Goal: Task Accomplishment & Management: Manage account settings

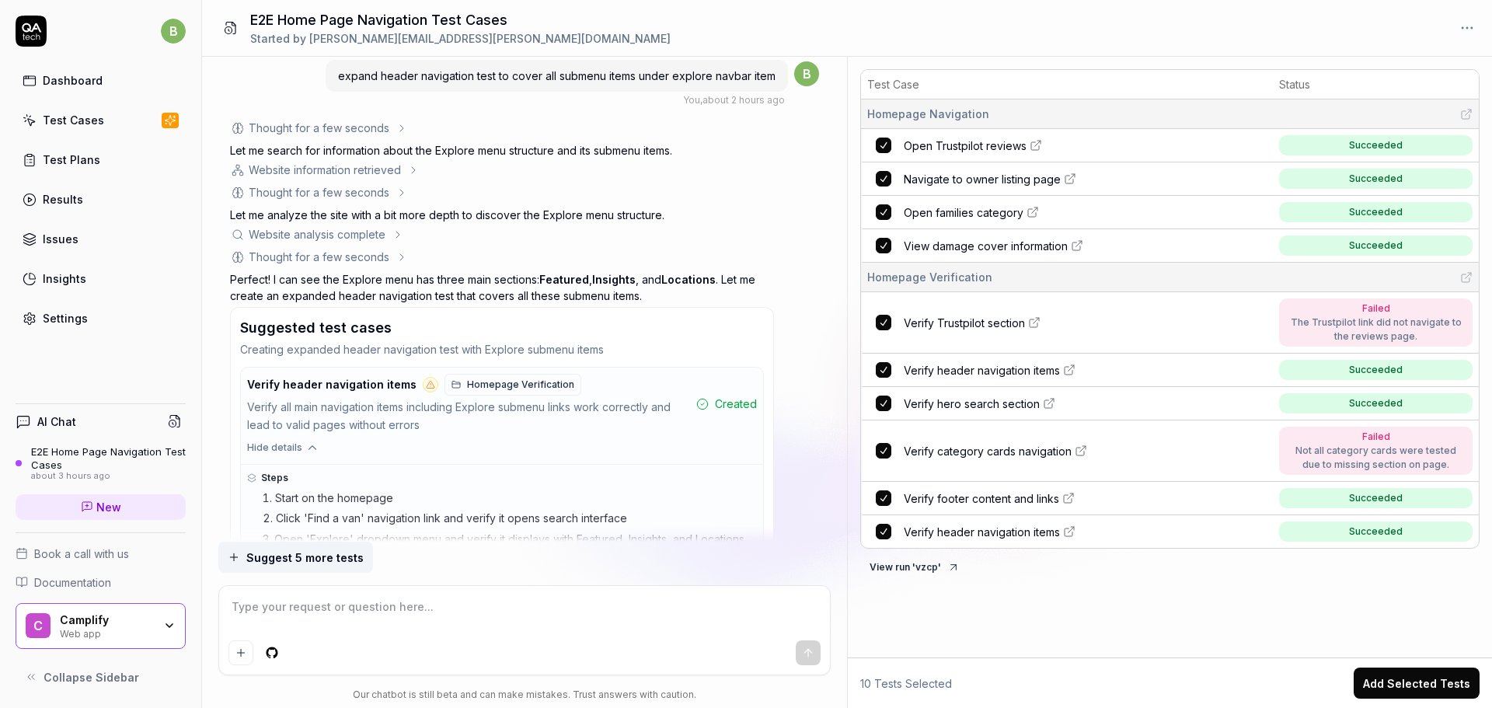
scroll to position [3132, 0]
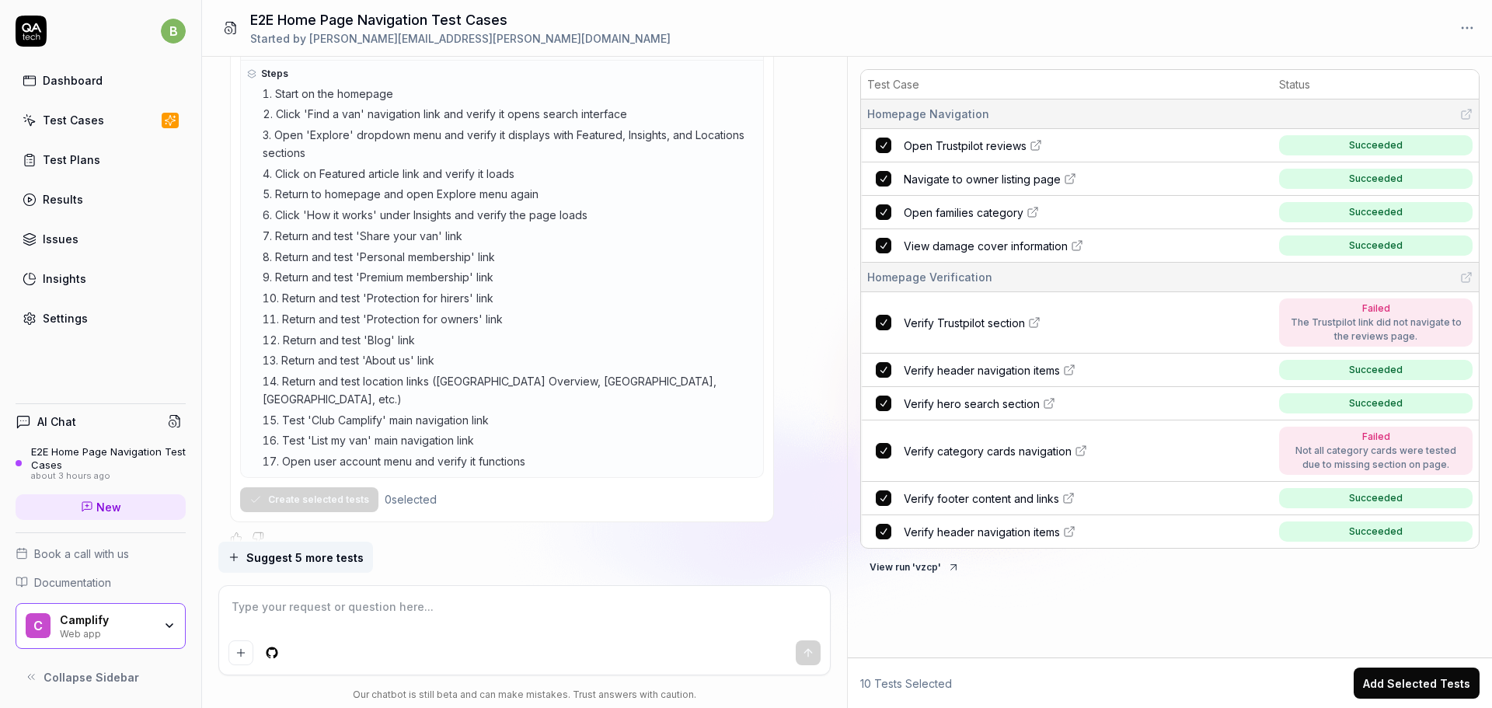
click at [323, 615] on textarea at bounding box center [524, 614] width 593 height 39
click at [61, 428] on h4 "AI Chat" at bounding box center [56, 421] width 39 height 16
click at [54, 422] on h4 "AI Chat" at bounding box center [56, 421] width 39 height 16
click at [127, 453] on div "E2E Home Page Navigation Test Cases" at bounding box center [108, 458] width 155 height 26
click at [348, 603] on textarea at bounding box center [524, 614] width 593 height 39
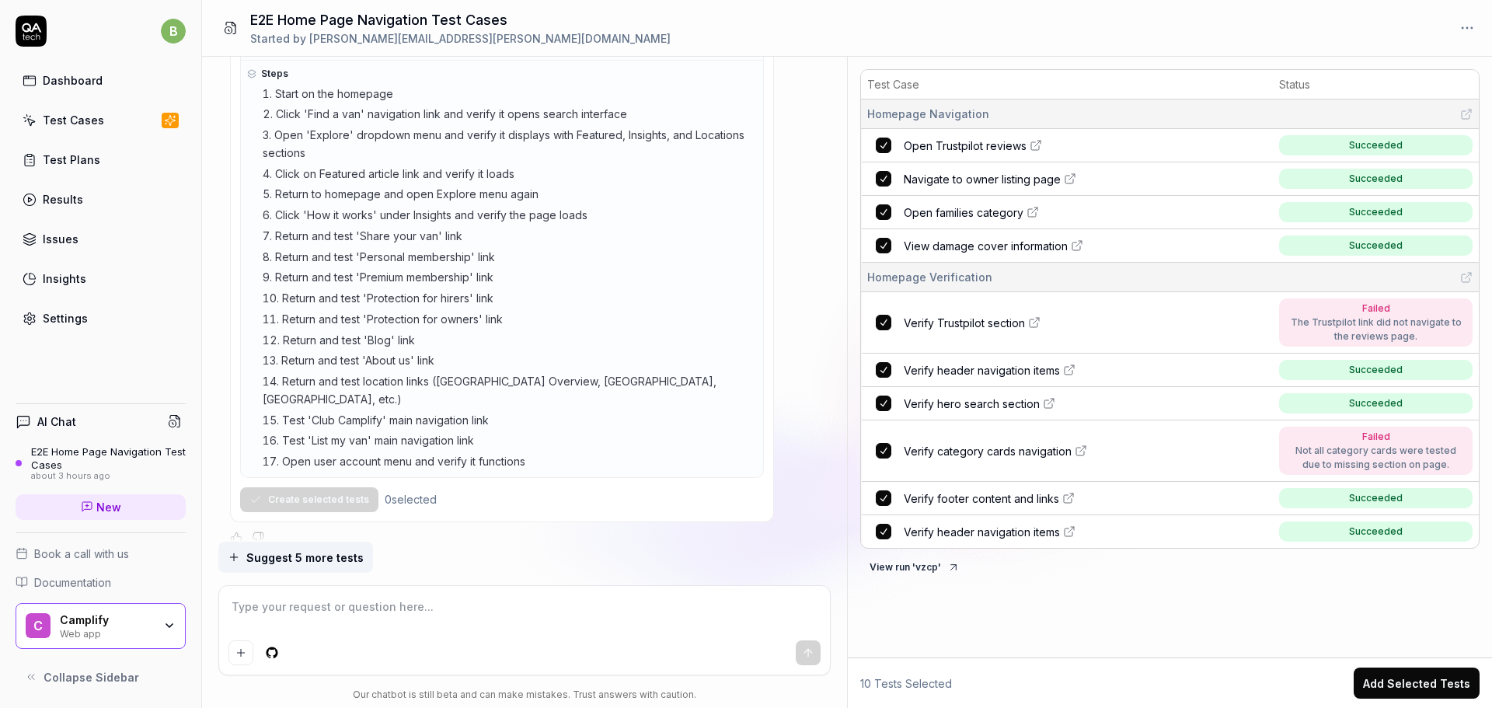
click at [271, 653] on html "b Dashboard Test Cases Test Plans Results Issues Insights Settings AI Chat E2E …" at bounding box center [746, 412] width 1492 height 824
drag, startPoint x: 595, startPoint y: 599, endPoint x: 616, endPoint y: 608, distance: 22.7
click at [595, 598] on html "b Dashboard Test Cases Test Plans Results Issues Insights Settings AI Chat E2E …" at bounding box center [746, 412] width 1492 height 824
type textarea "*"
click at [241, 651] on icon "Add attachment" at bounding box center [241, 652] width 0 height 7
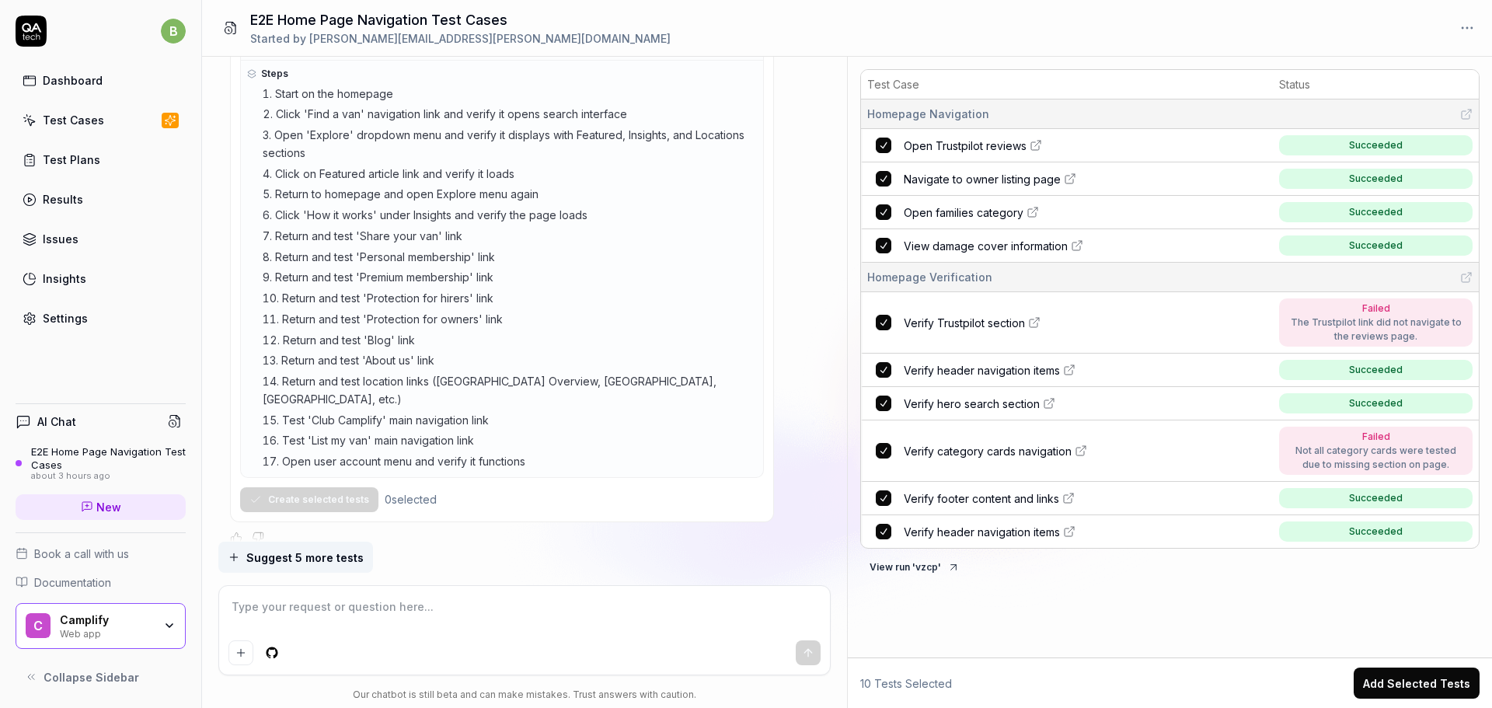
type textarea "*"
click at [901, 569] on button "View run ' vzcp '" at bounding box center [914, 567] width 109 height 25
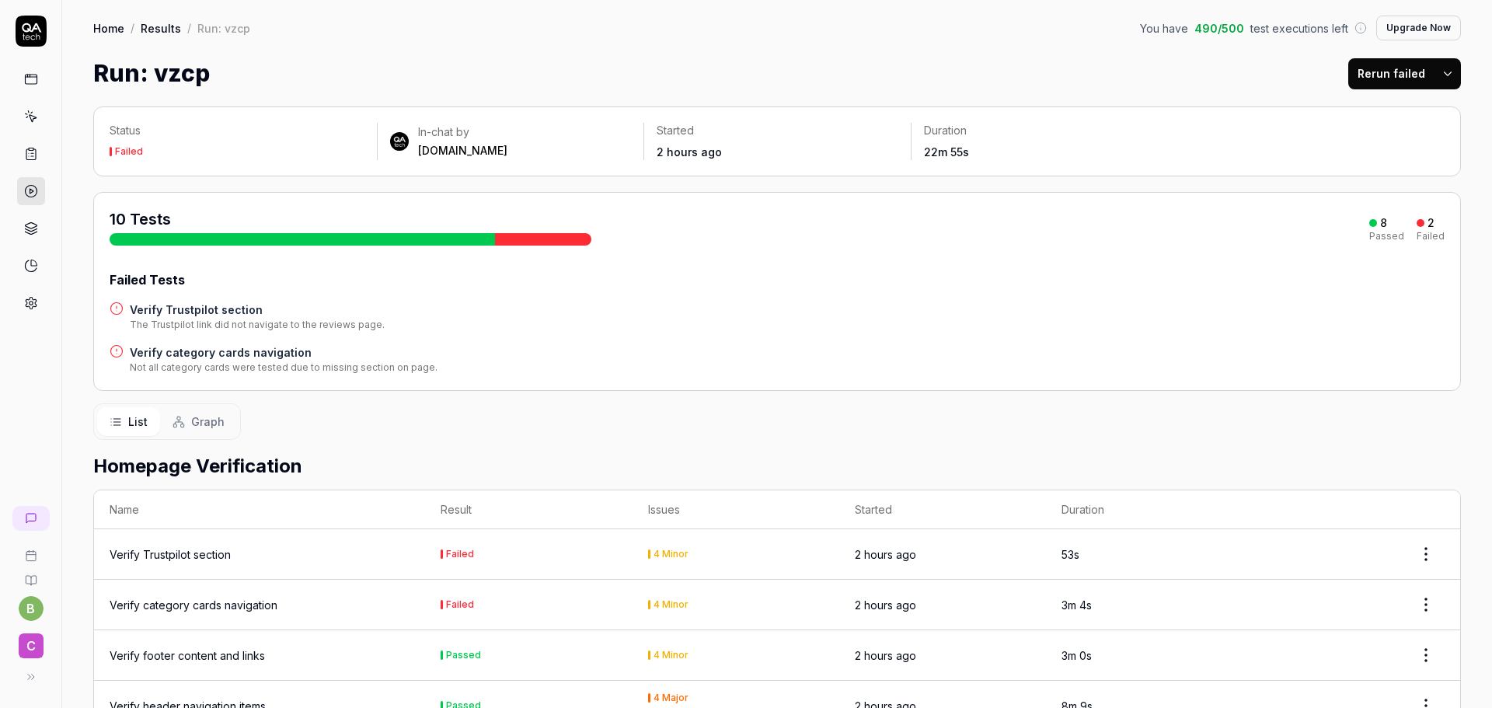
click at [1403, 26] on button "Upgrade Now" at bounding box center [1418, 28] width 85 height 25
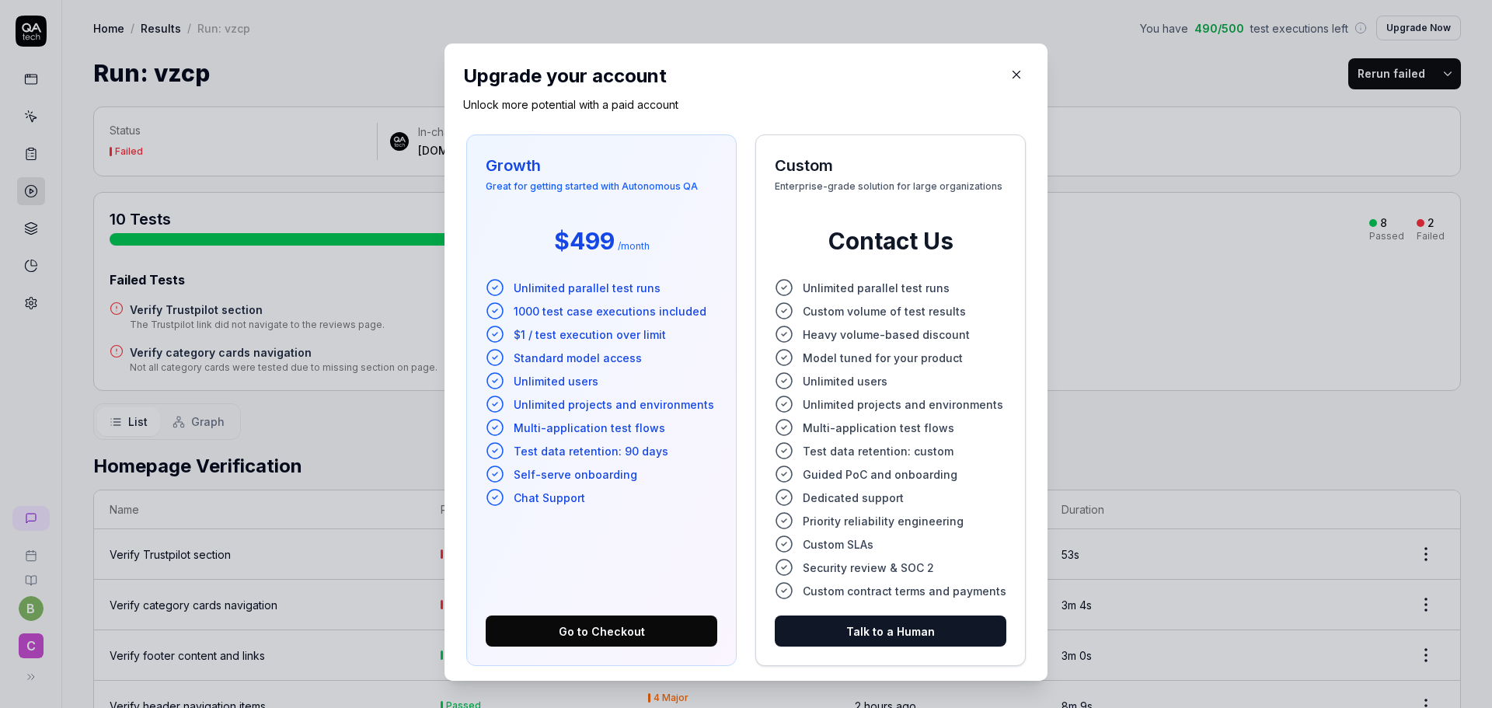
click at [1009, 75] on icon "button" at bounding box center [1016, 75] width 14 height 14
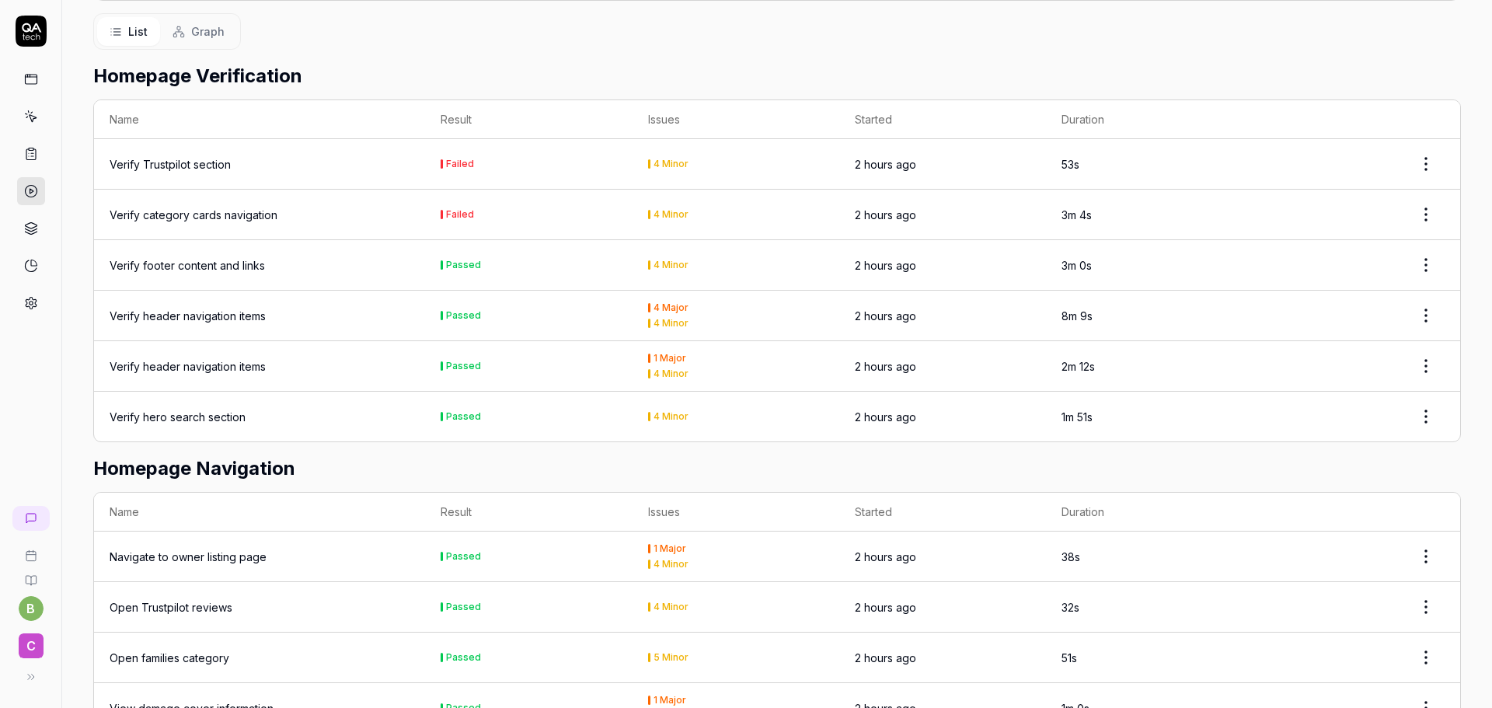
scroll to position [309, 0]
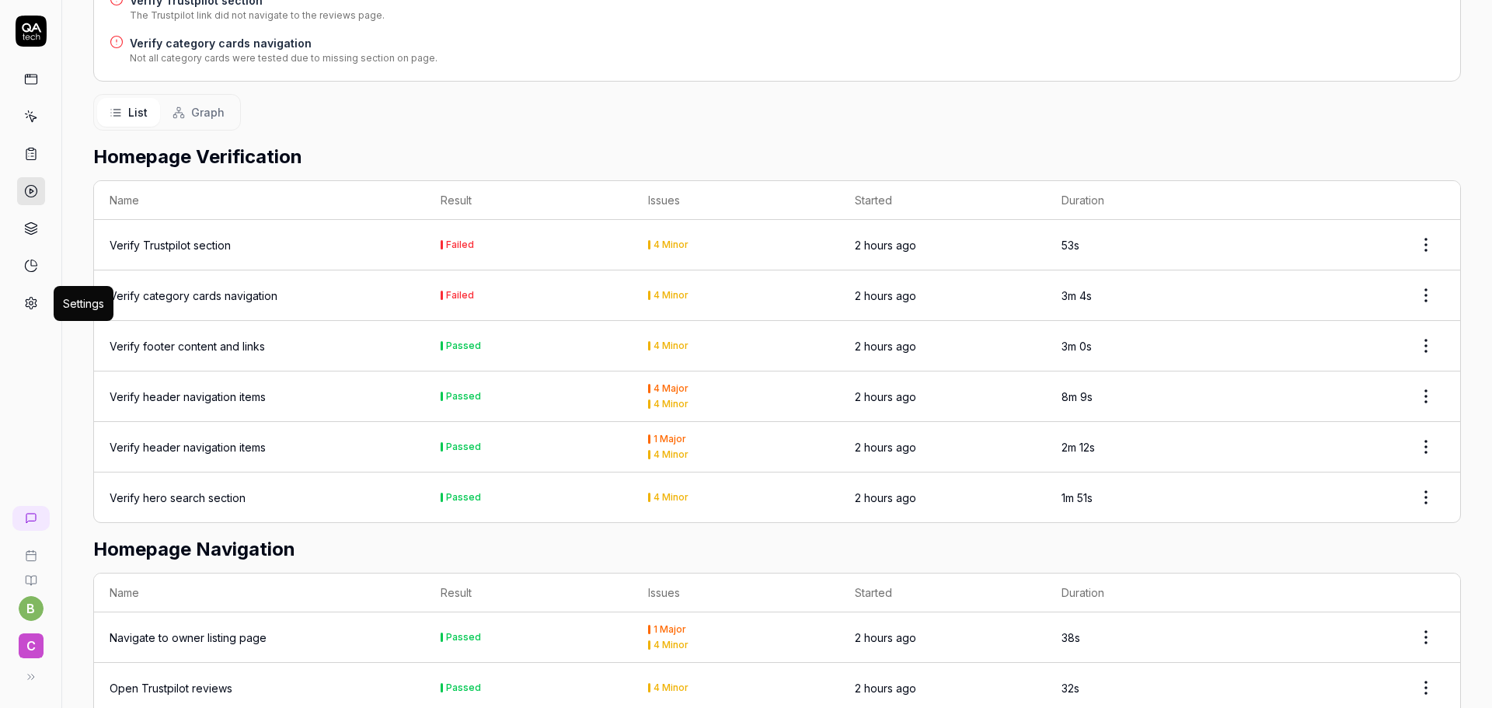
click at [26, 300] on icon at bounding box center [31, 304] width 11 height 12
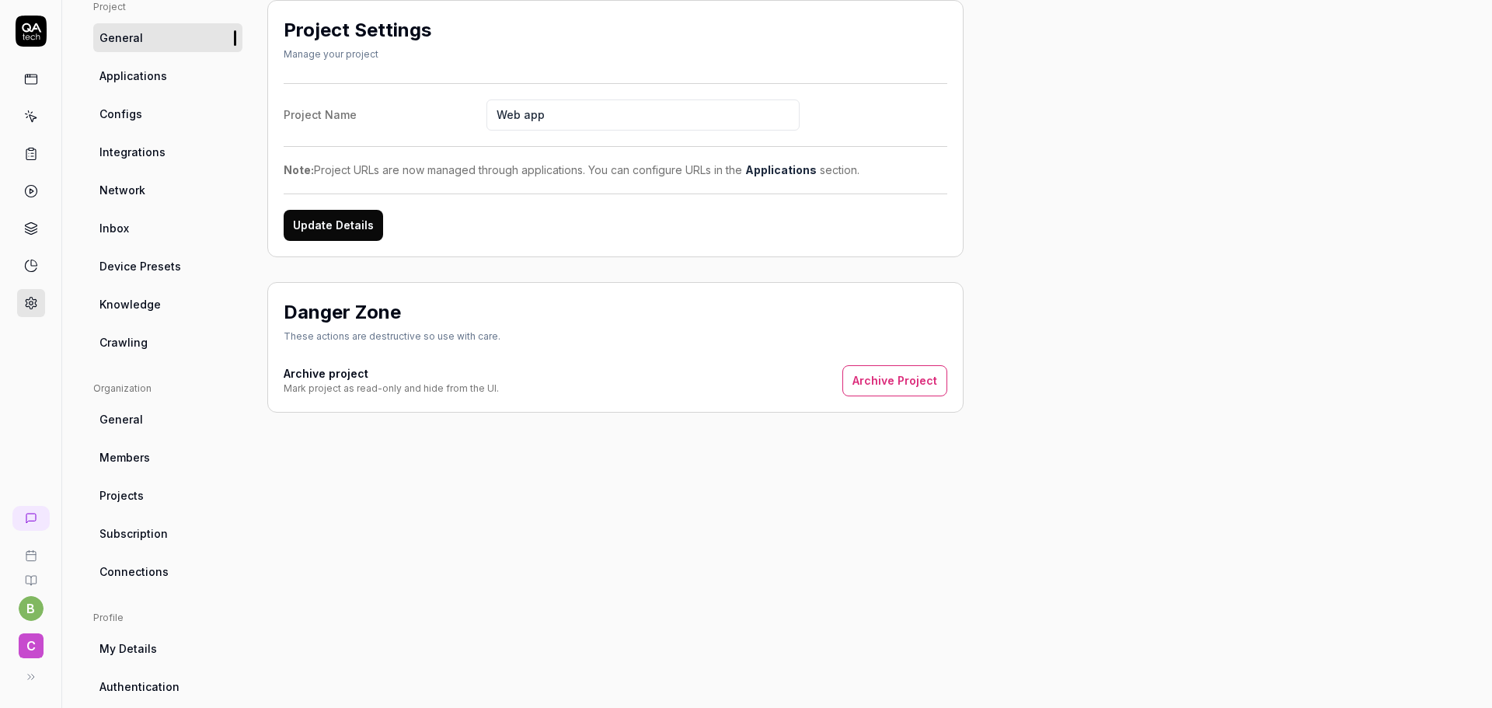
drag, startPoint x: 552, startPoint y: 119, endPoint x: 418, endPoint y: 101, distance: 135.6
click at [418, 101] on label "Project Name Web app" at bounding box center [616, 114] width 664 height 31
type input "Camplify Web"
click at [322, 213] on button "Update Details" at bounding box center [333, 225] width 99 height 31
click at [140, 82] on span "Applications" at bounding box center [133, 76] width 68 height 16
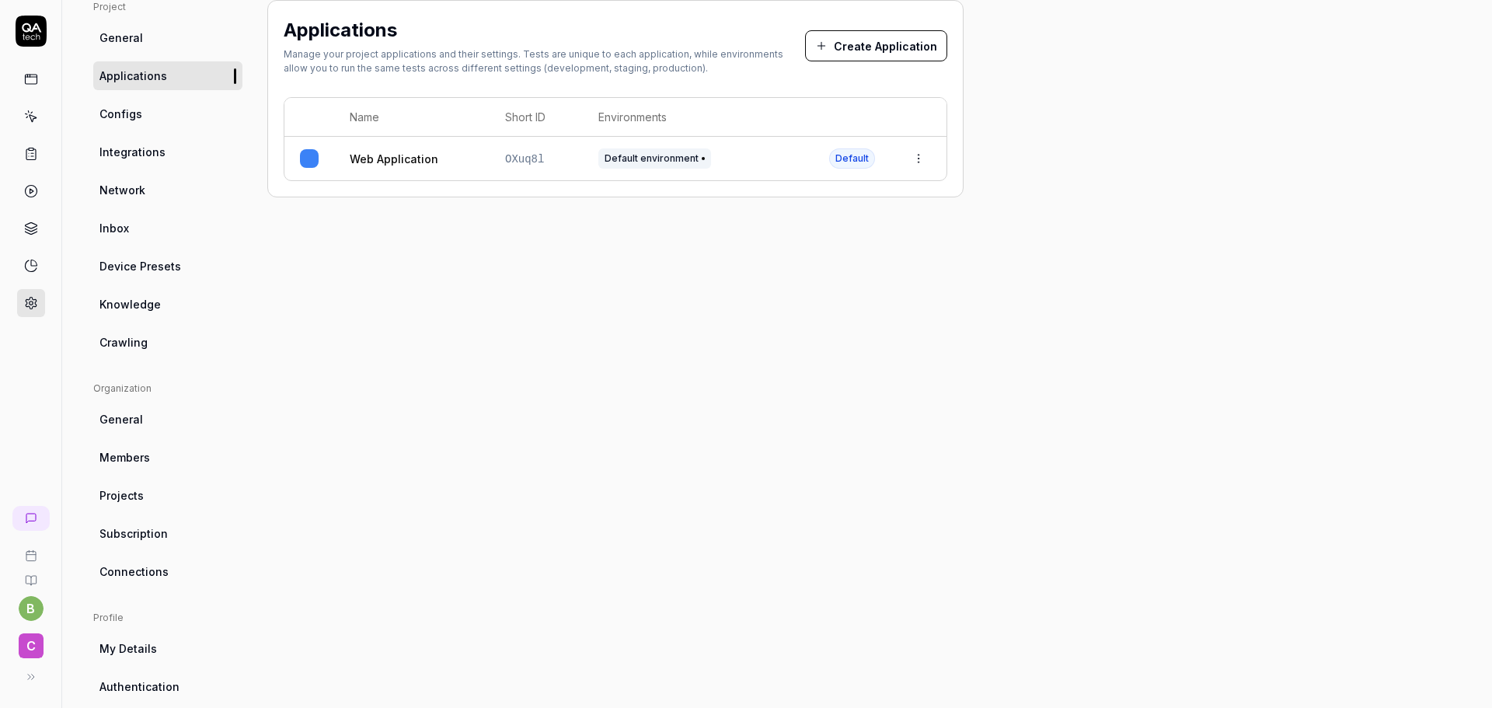
click at [670, 162] on span "Default environment" at bounding box center [654, 158] width 113 height 20
click at [380, 163] on link "Web Application" at bounding box center [394, 159] width 89 height 16
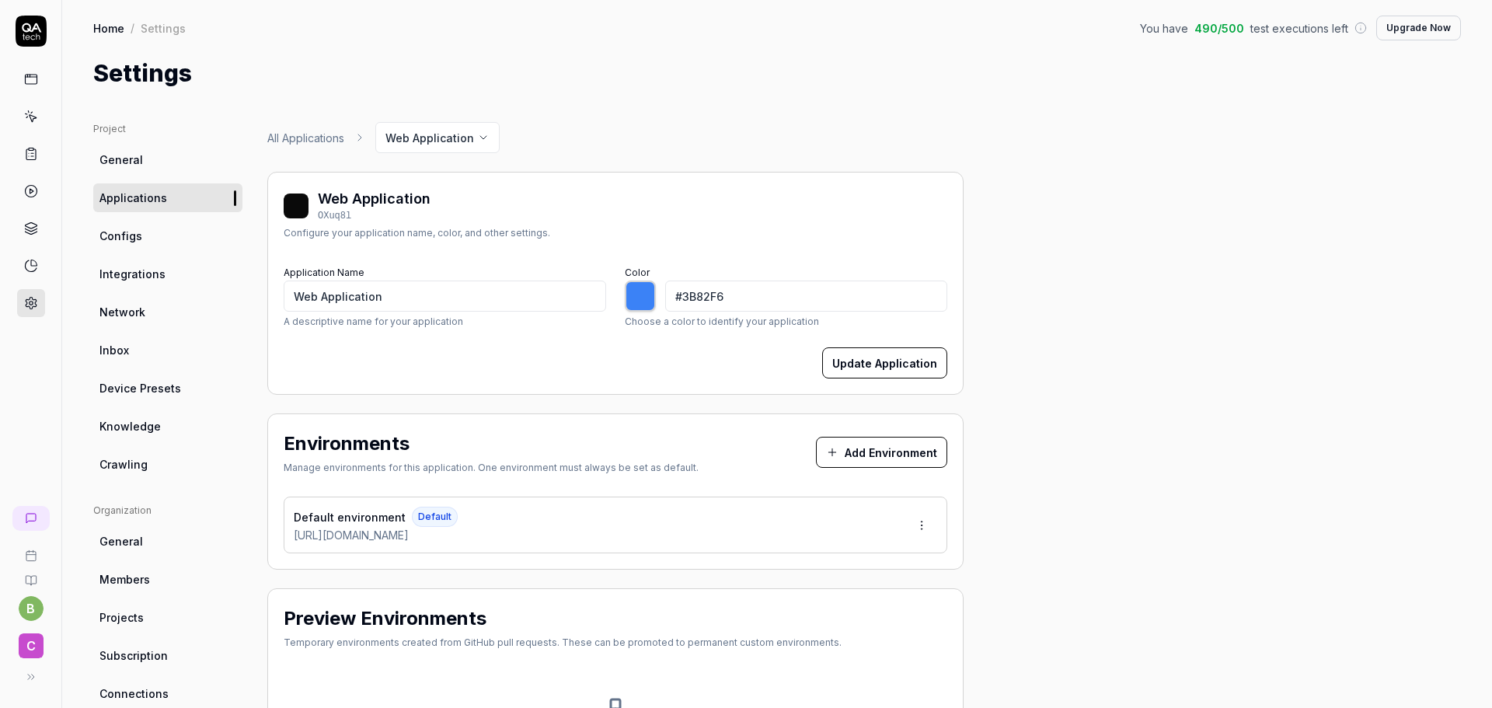
click at [128, 237] on span "Configs" at bounding box center [120, 236] width 43 height 16
